Goal: Task Accomplishment & Management: Manage account settings

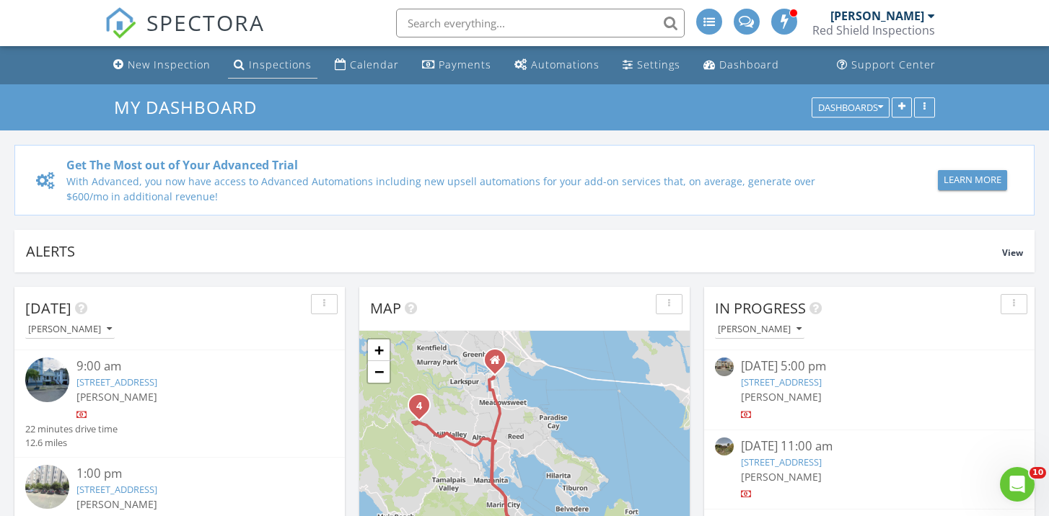
click at [284, 56] on link "Inspections" at bounding box center [272, 65] width 89 height 27
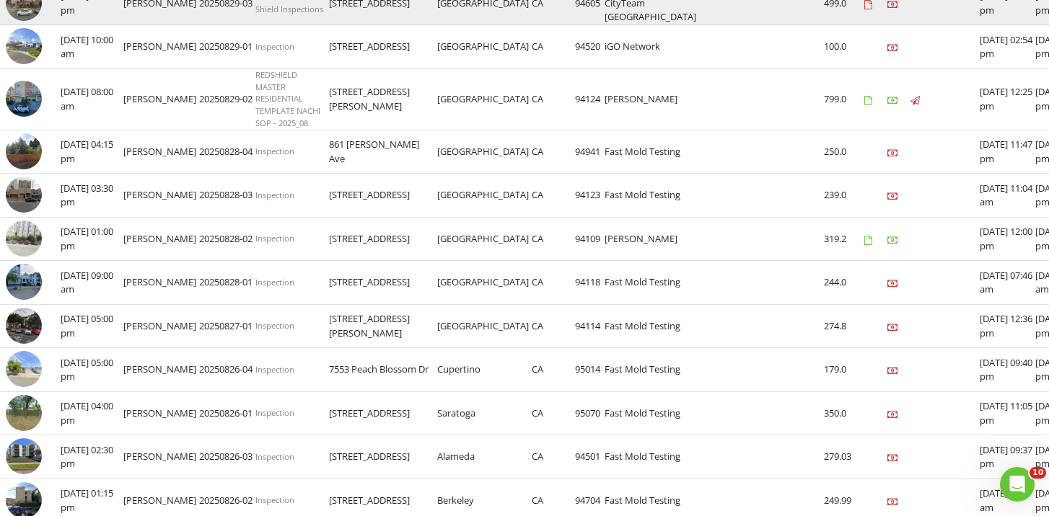
scroll to position [327, 0]
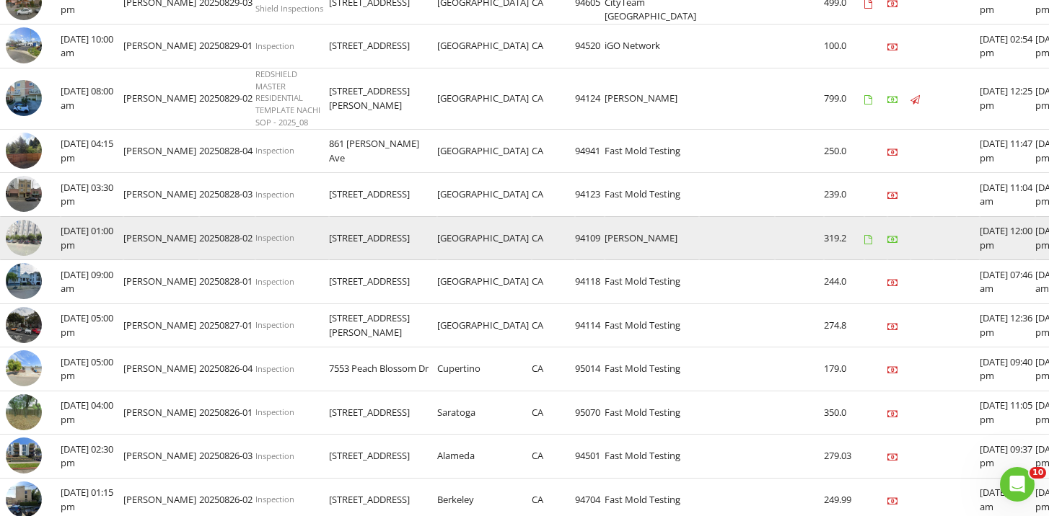
click at [25, 256] on img at bounding box center [24, 238] width 36 height 36
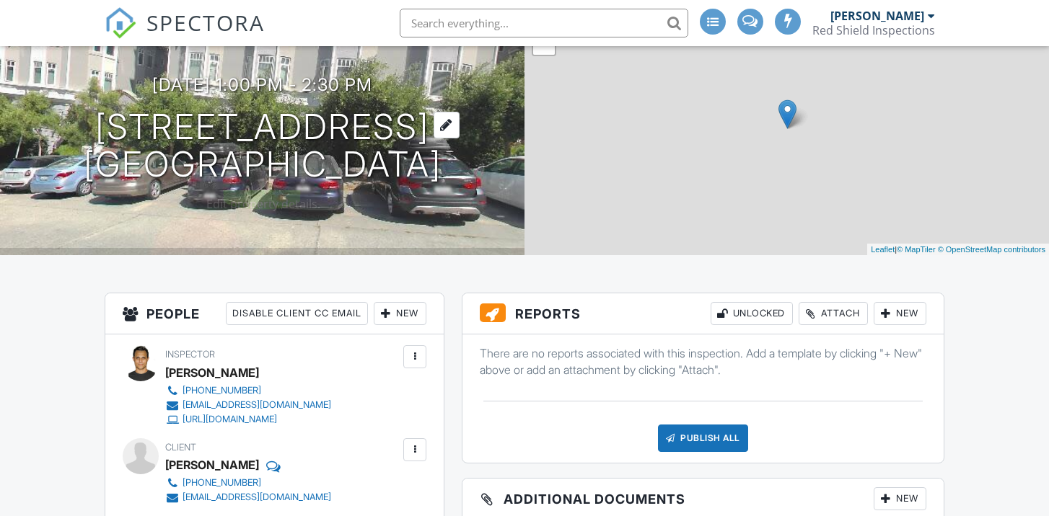
scroll to position [131, 0]
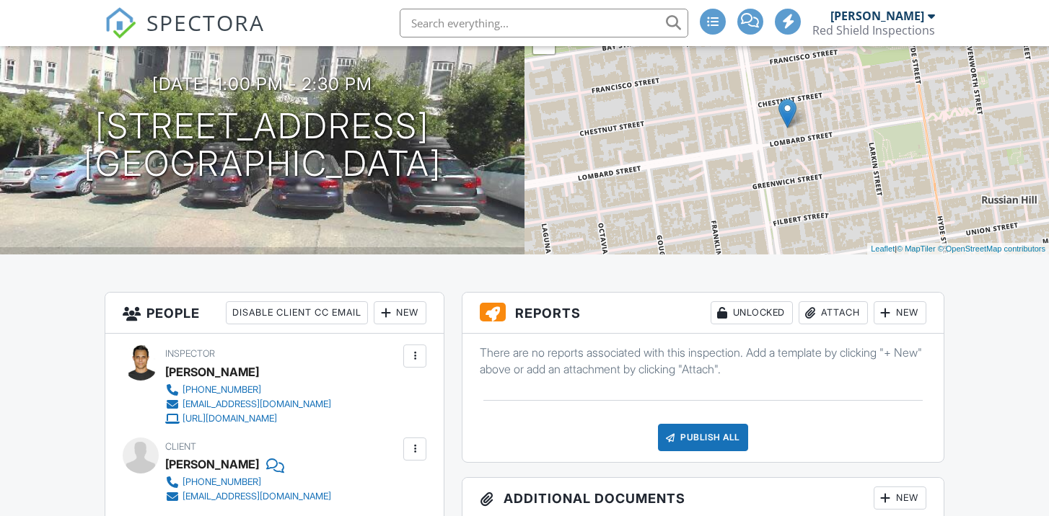
click at [839, 315] on div "Attach" at bounding box center [833, 313] width 69 height 23
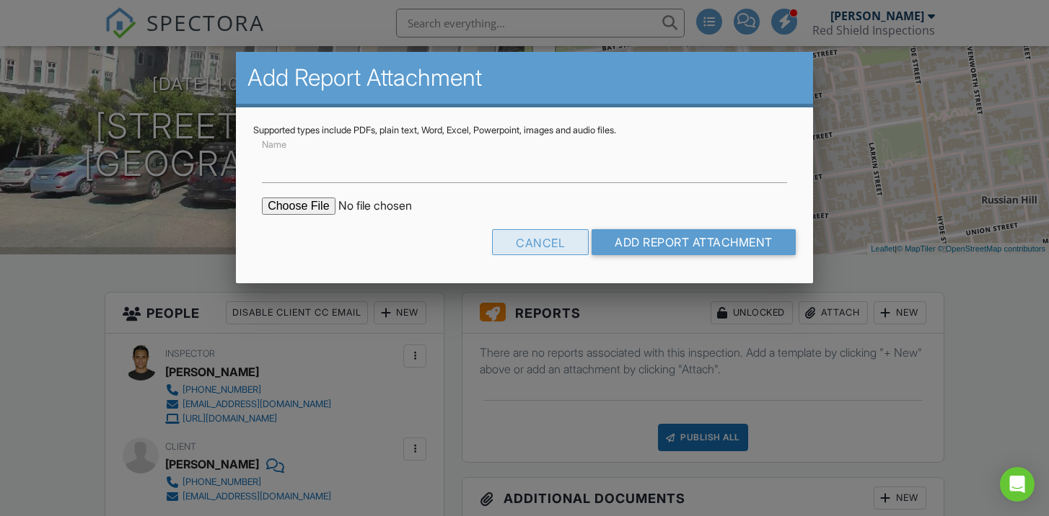
click at [530, 235] on div "Cancel" at bounding box center [540, 242] width 97 height 26
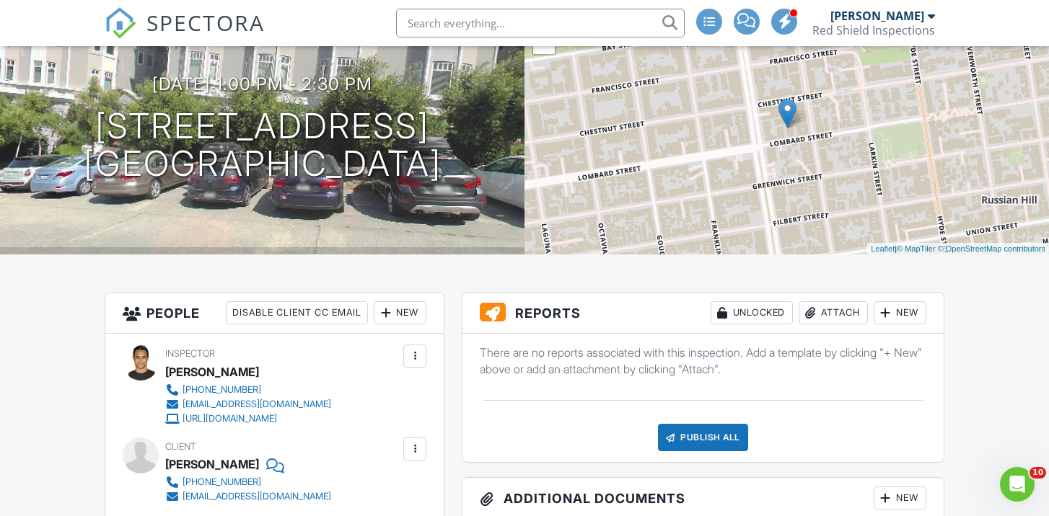
scroll to position [0, 0]
click at [900, 310] on div "New" at bounding box center [900, 313] width 53 height 23
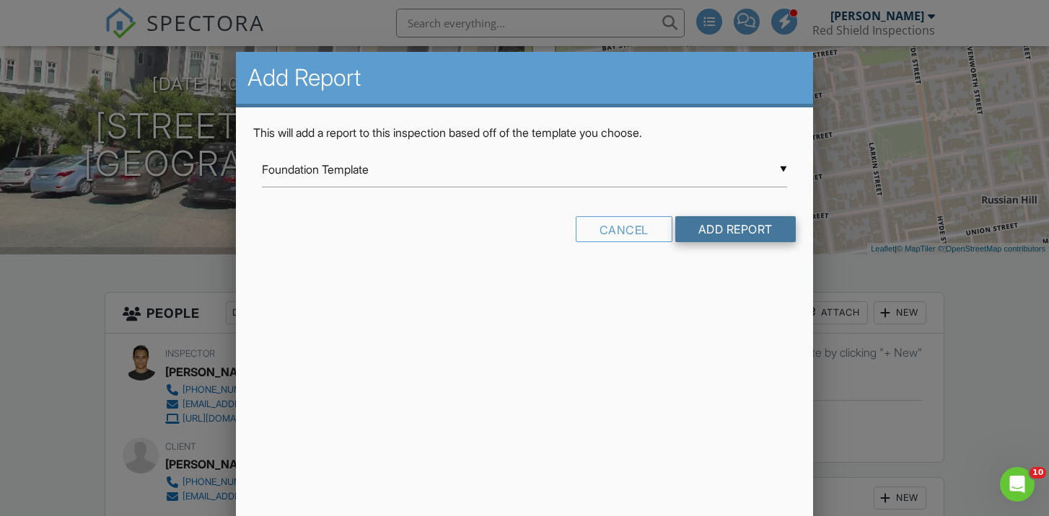
click at [739, 231] on input "Add Report" at bounding box center [735, 229] width 120 height 26
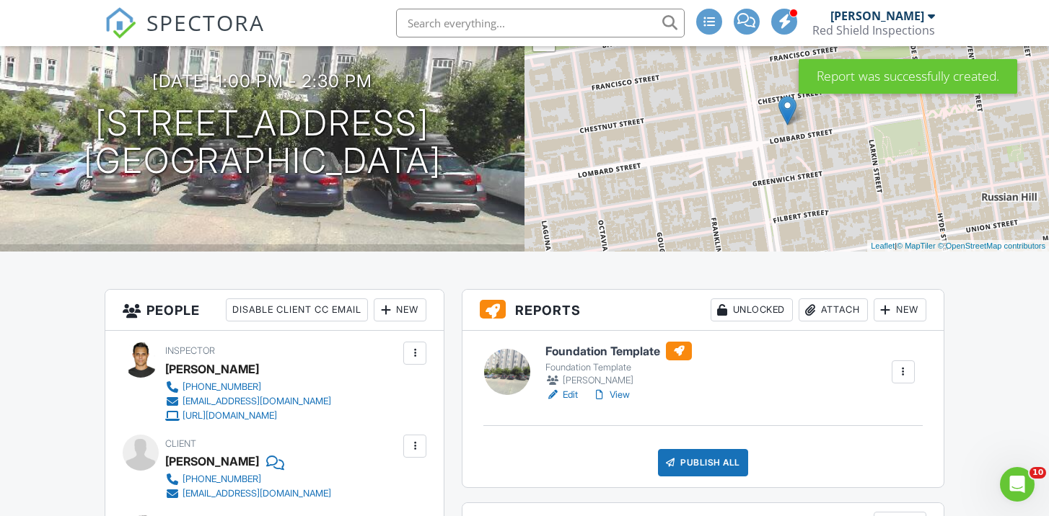
click at [569, 394] on link "Edit" at bounding box center [561, 395] width 32 height 14
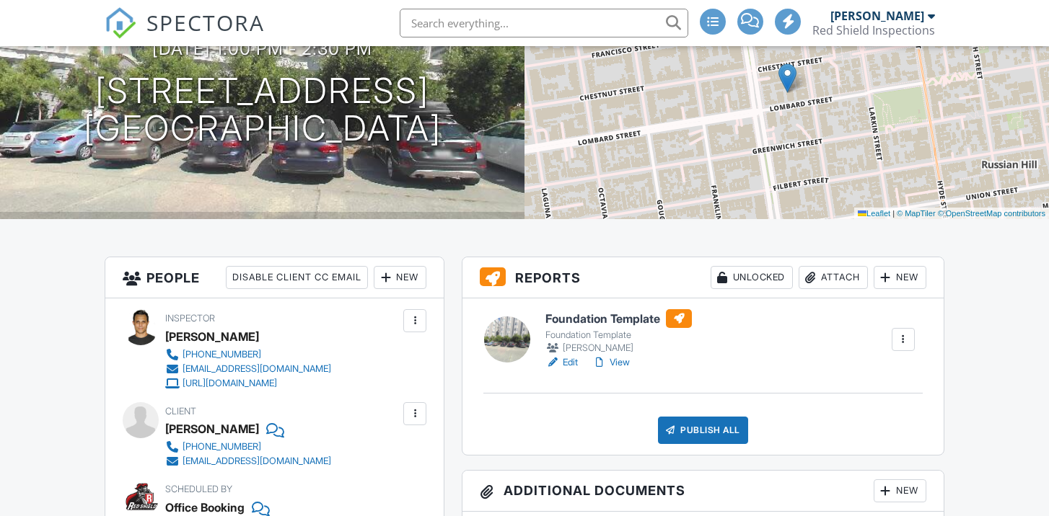
scroll to position [174, 0]
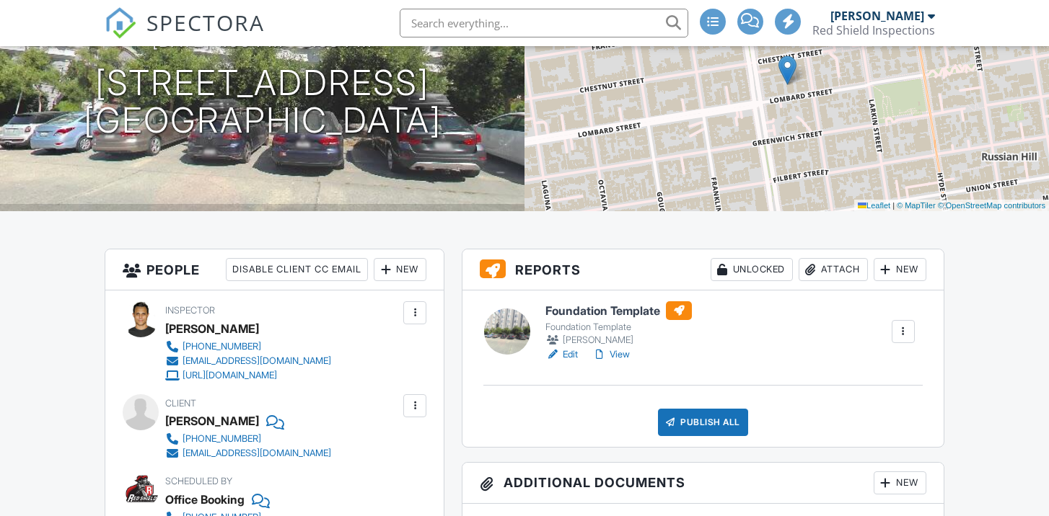
click at [906, 330] on div at bounding box center [903, 332] width 14 height 14
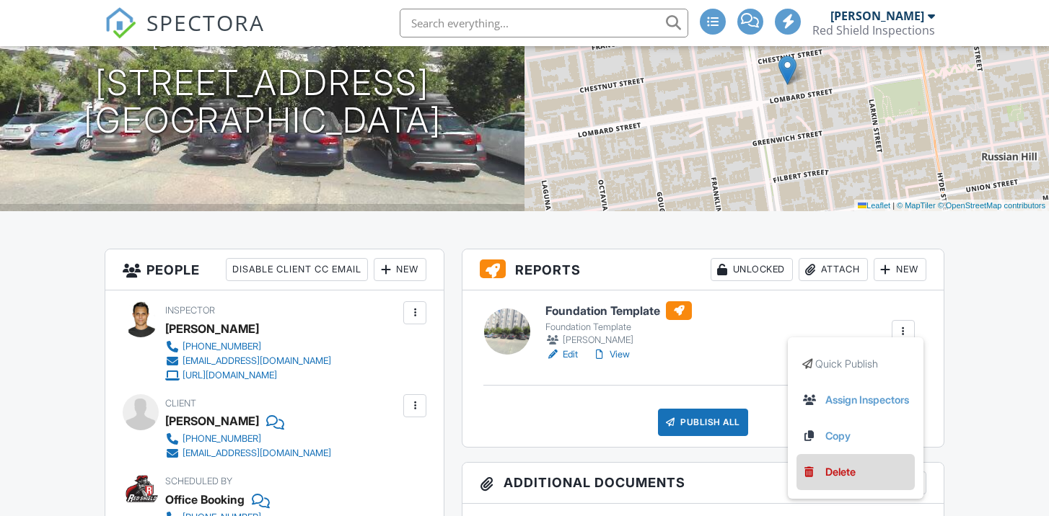
click at [825, 483] on li "Delete" at bounding box center [855, 472] width 118 height 36
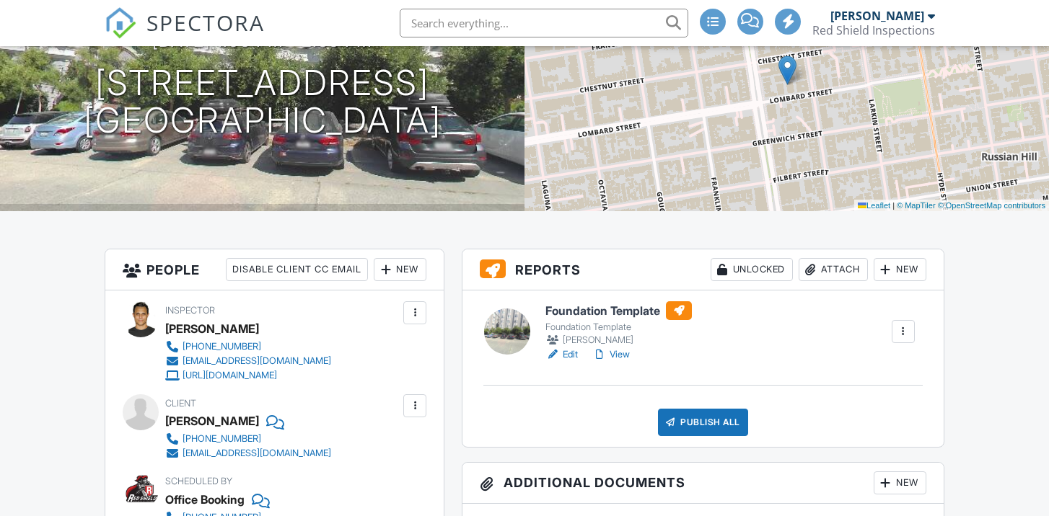
scroll to position [0, 0]
click at [906, 325] on div at bounding box center [903, 332] width 14 height 14
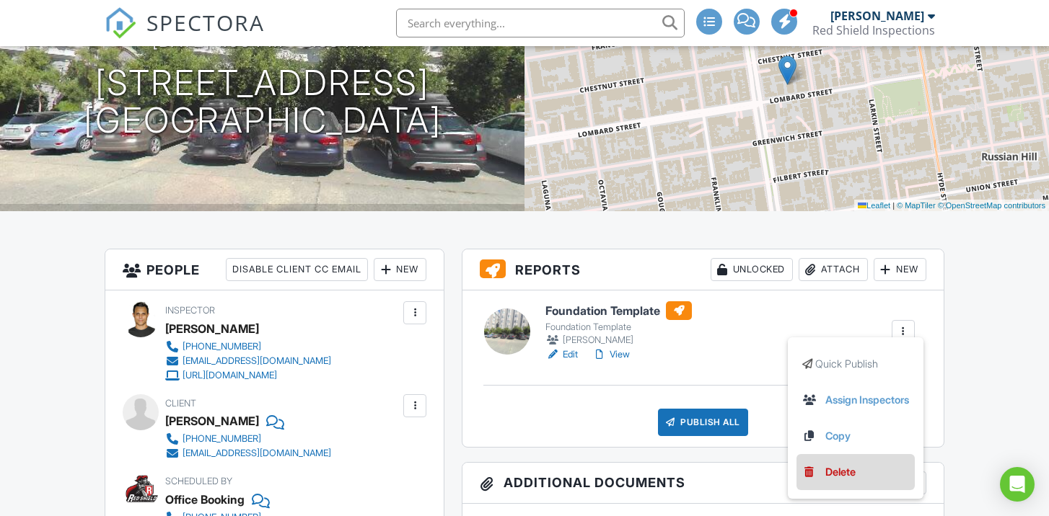
click at [832, 477] on div "Delete" at bounding box center [840, 473] width 30 height 16
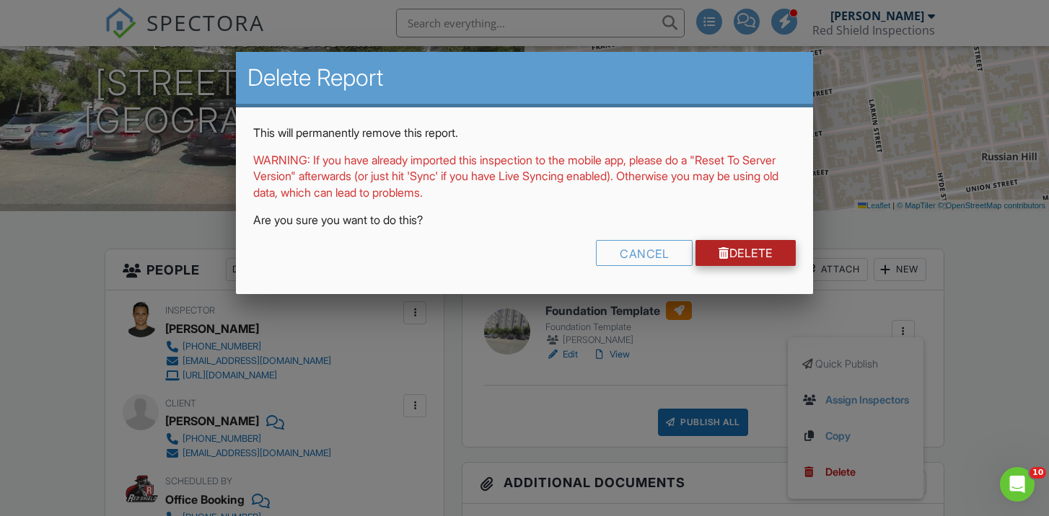
click at [744, 252] on link "Delete" at bounding box center [745, 253] width 100 height 26
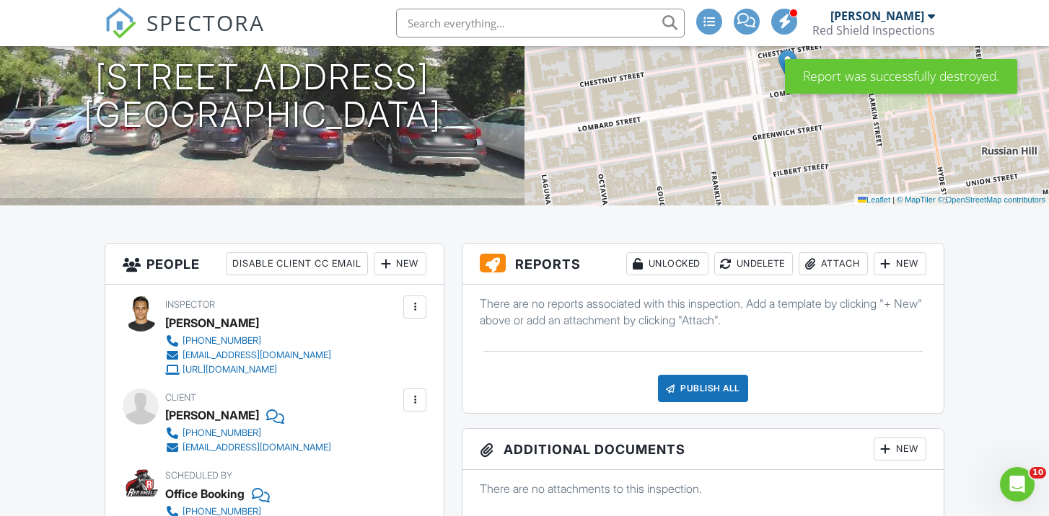
scroll to position [182, 0]
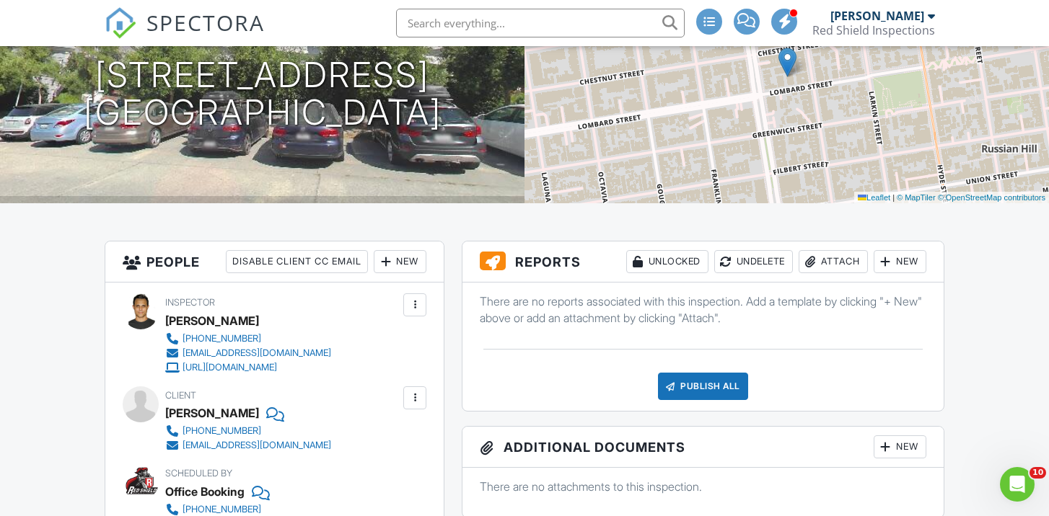
click at [827, 263] on div "Attach" at bounding box center [833, 261] width 69 height 23
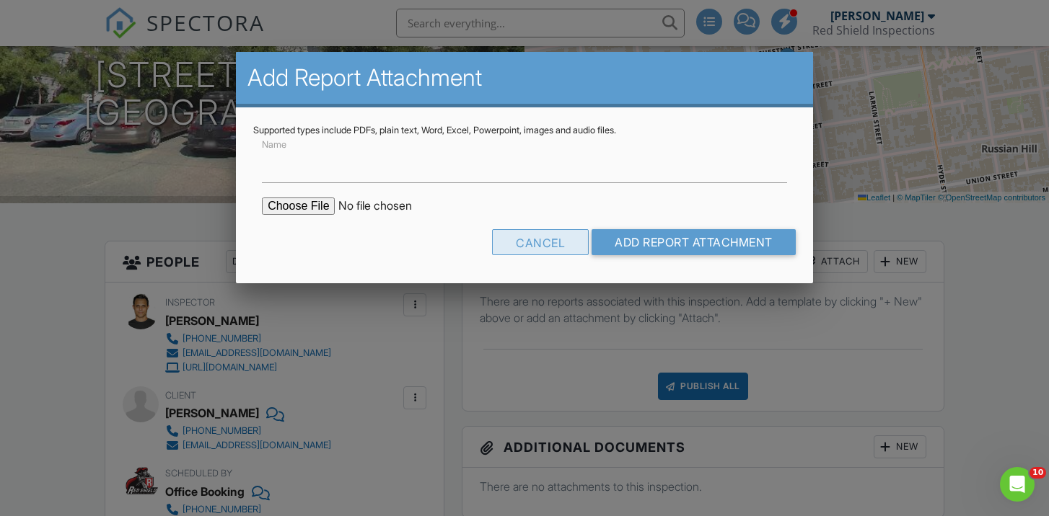
click at [542, 241] on div "Cancel" at bounding box center [540, 242] width 97 height 26
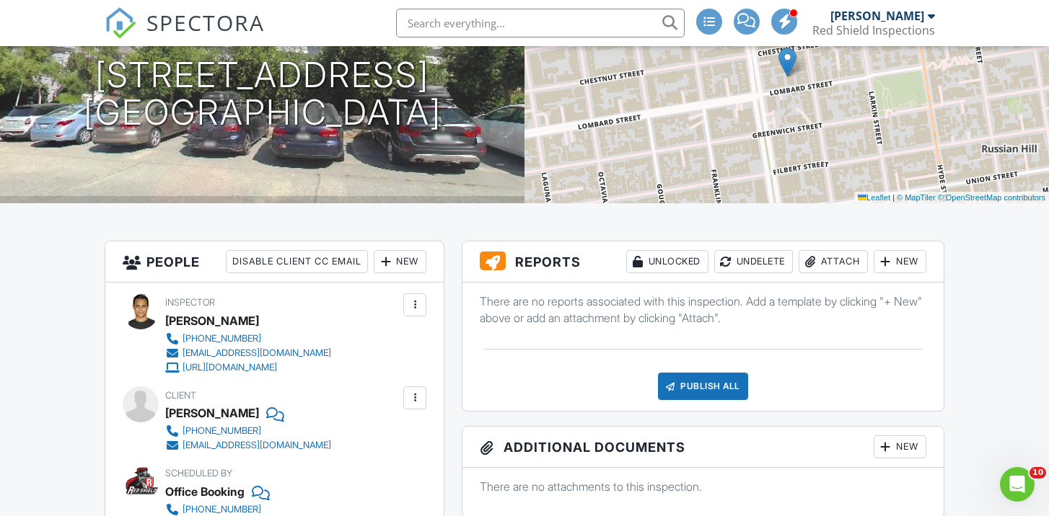
click at [907, 261] on div "New" at bounding box center [900, 261] width 53 height 23
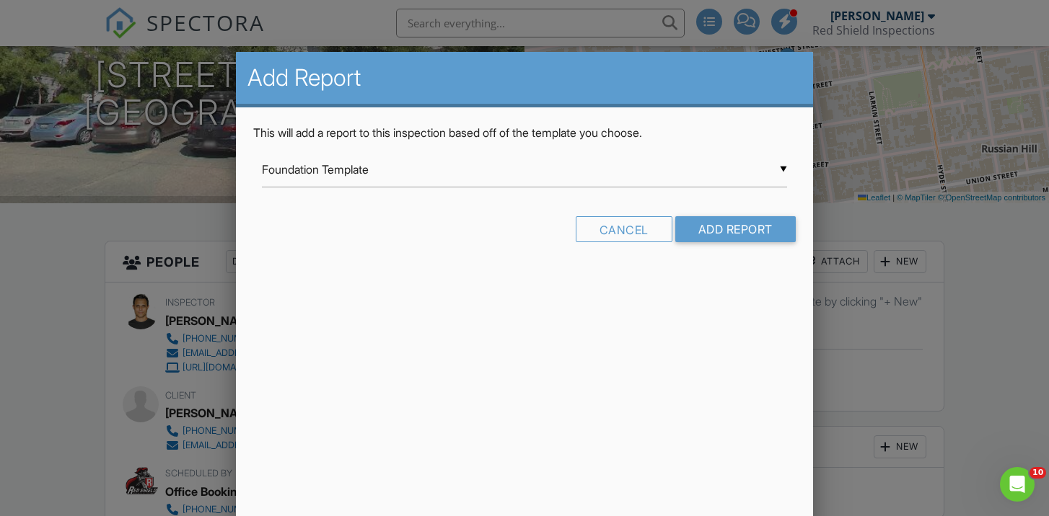
click at [494, 173] on div "▼ Foundation Template Foundation Template InterNACHI Residential REDSHIELD MAST…" at bounding box center [524, 169] width 525 height 35
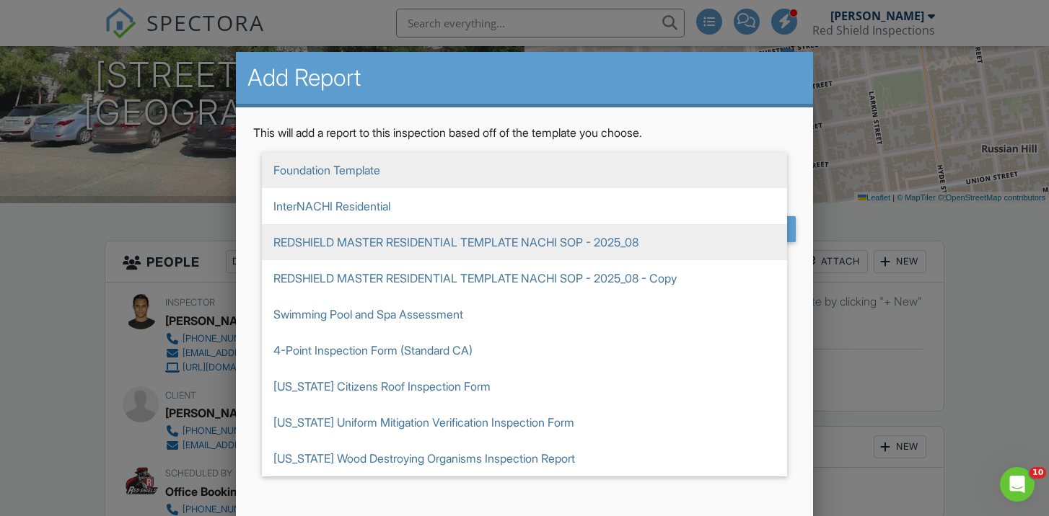
click at [493, 235] on span "REDSHIELD MASTER RESIDENTIAL TEMPLATE NACHI SOP - 2025_08" at bounding box center [524, 242] width 525 height 36
type input "REDSHIELD MASTER RESIDENTIAL TEMPLATE NACHI SOP - 2025_08"
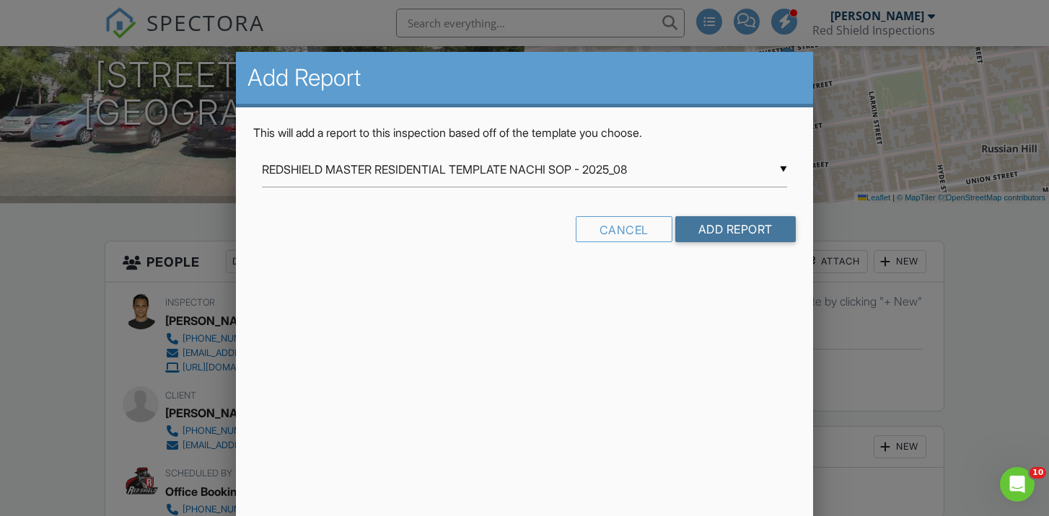
click at [746, 227] on input "Add Report" at bounding box center [735, 229] width 120 height 26
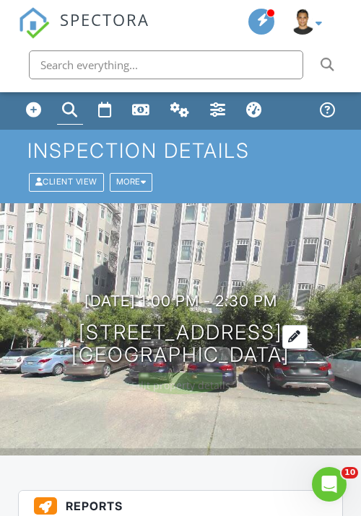
click at [307, 335] on div at bounding box center [294, 337] width 25 height 24
